Goal: Information Seeking & Learning: Learn about a topic

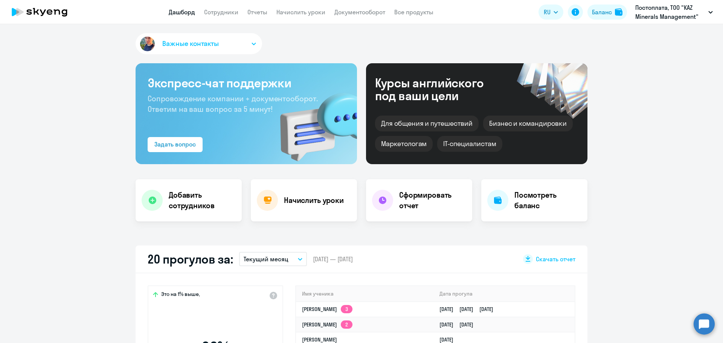
select select "30"
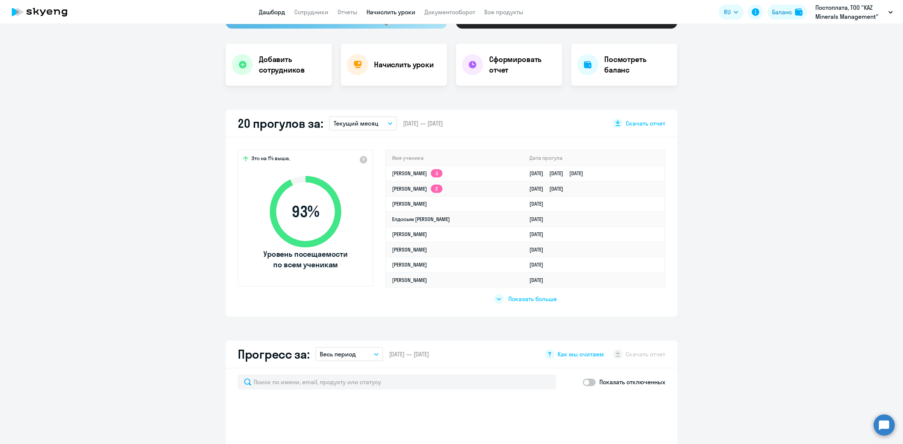
scroll to position [141, 0]
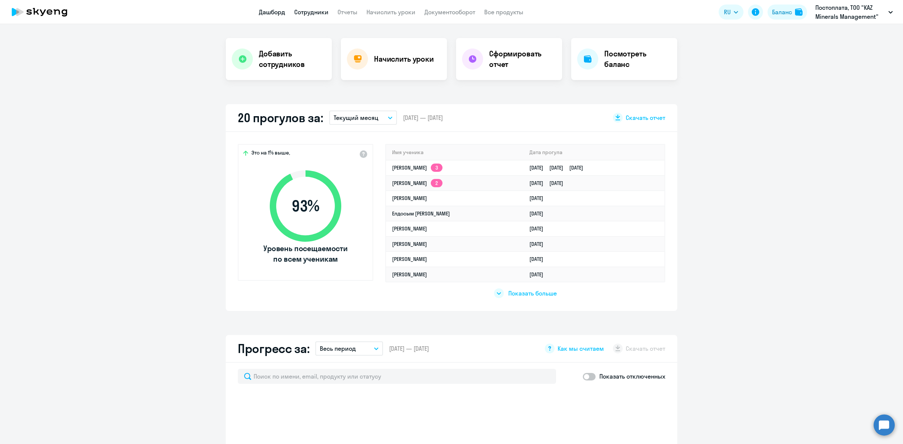
click at [317, 9] on link "Сотрудники" at bounding box center [311, 12] width 34 height 8
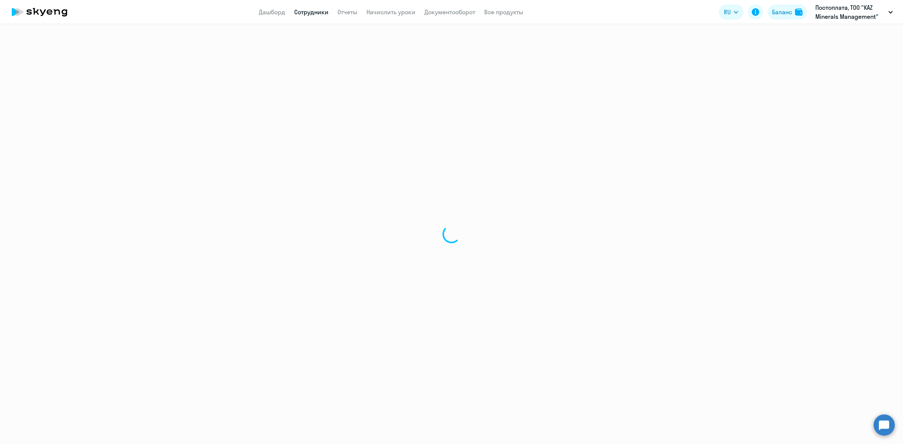
select select "30"
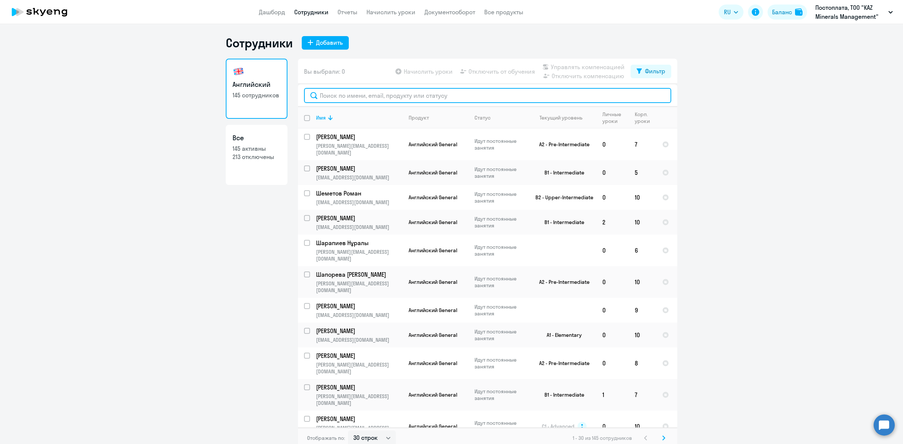
click at [405, 93] on input "text" at bounding box center [487, 95] width 367 height 15
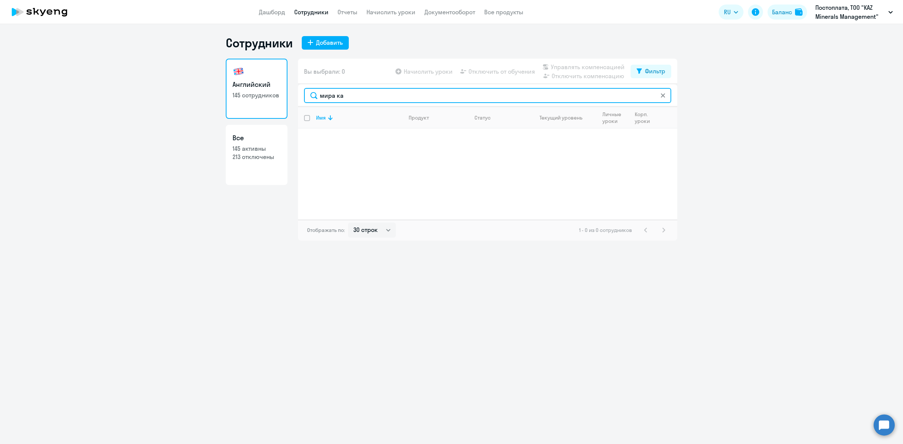
drag, startPoint x: 385, startPoint y: 99, endPoint x: 249, endPoint y: 108, distance: 136.2
click at [249, 108] on div "Английский 145 сотрудников Все 145 активны 213 отключены Вы выбрали: 0 Начислит…" at bounding box center [452, 150] width 452 height 182
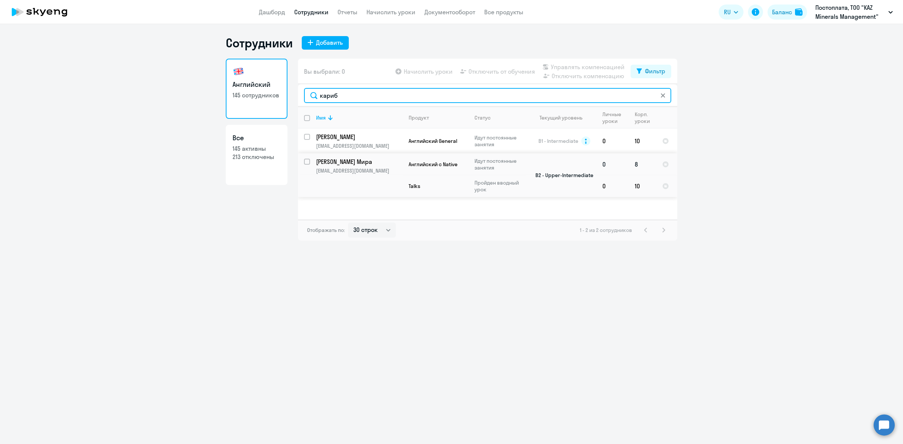
type input "кариб"
click at [307, 162] on input "select row 13574090" at bounding box center [311, 166] width 15 height 15
checkbox input "true"
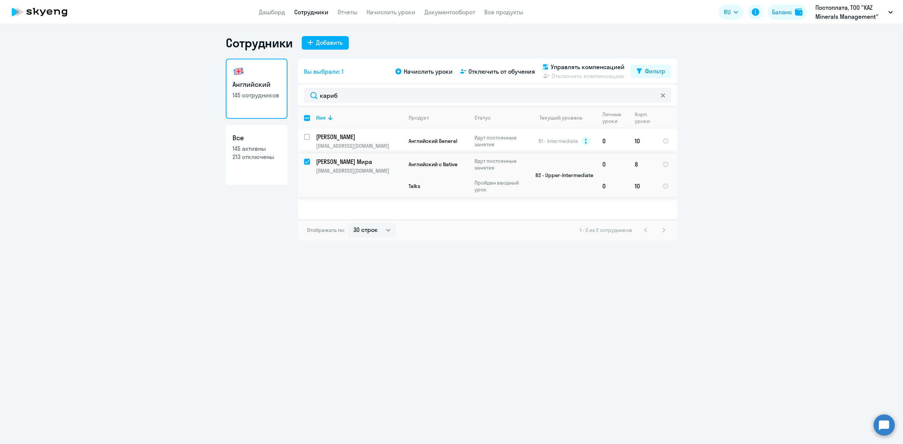
click at [348, 167] on p "[EMAIL_ADDRESS][DOMAIN_NAME]" at bounding box center [359, 170] width 86 height 7
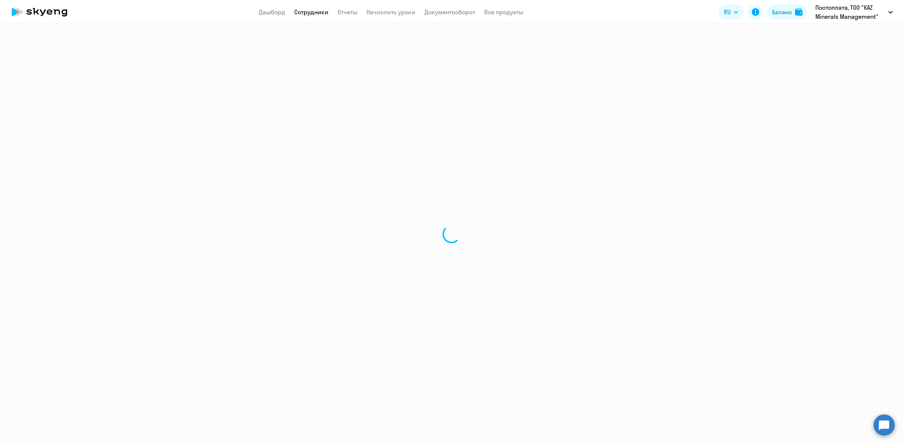
select select "english"
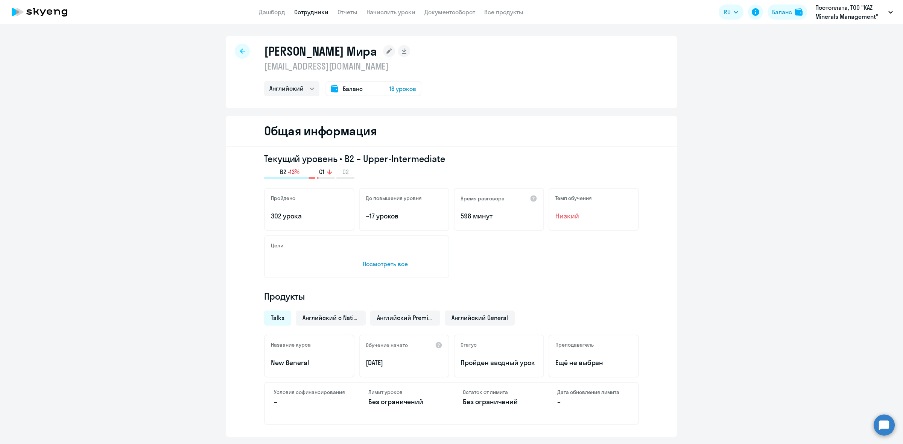
click at [390, 265] on p "Посмотреть все" at bounding box center [403, 264] width 80 height 9
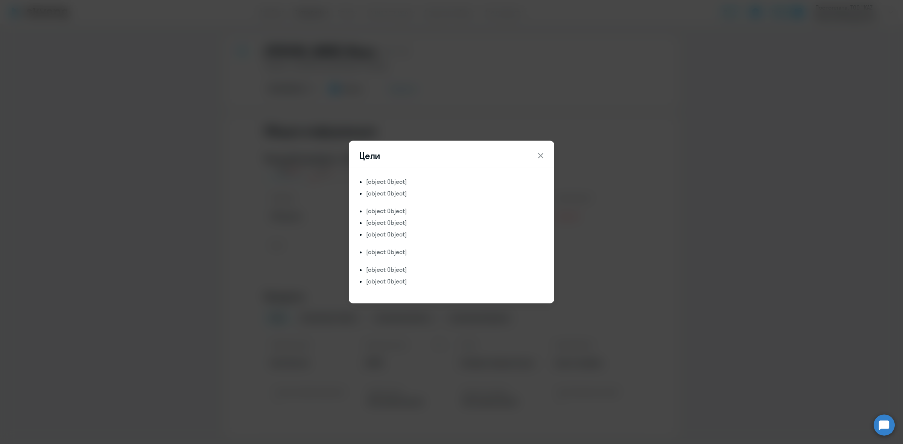
click at [586, 251] on div "Цели [object Object] [object Object] [object Object] [object Object] [object Ob…" at bounding box center [451, 222] width 364 height 211
